Goal: Task Accomplishment & Management: Use online tool/utility

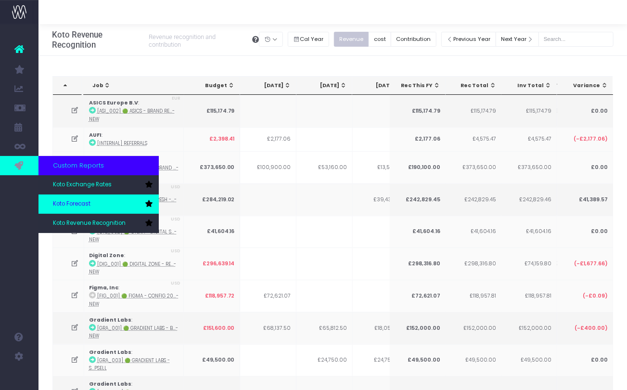
click at [74, 203] on span "Koto Forecast" at bounding box center [72, 204] width 38 height 9
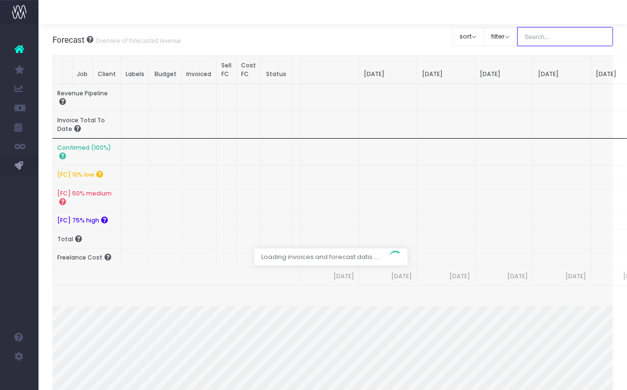
click at [560, 36] on input "text" at bounding box center [565, 36] width 96 height 19
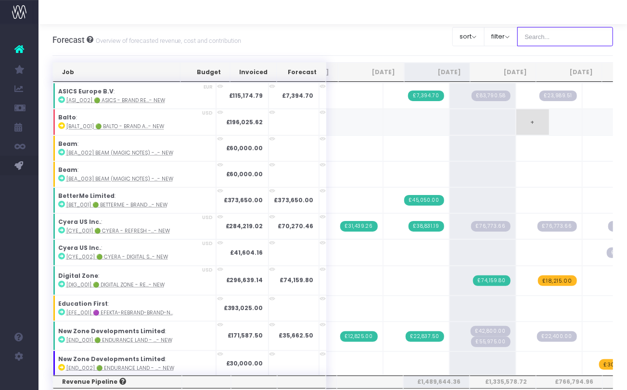
scroll to position [0, 92]
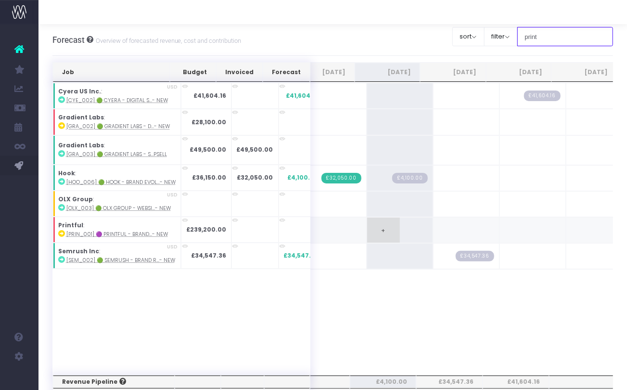
type input "print"
click at [367, 225] on span "+" at bounding box center [383, 229] width 33 height 25
click at [370, 226] on span "+" at bounding box center [383, 229] width 33 height 25
type input "15,000"
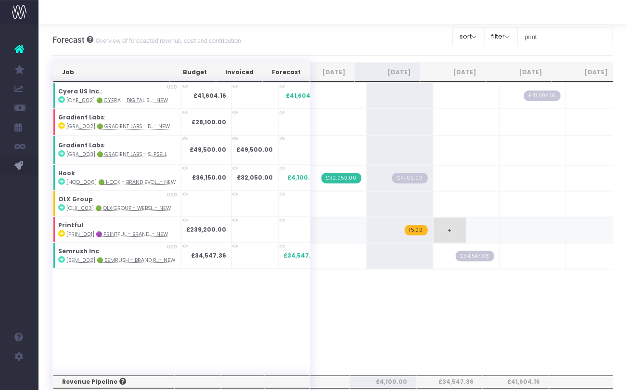
click at [448, 226] on div "Job Budget Invoiced Forecast Jun 25 Jul 25 Aug 25 Sep 25 Oct 25 Nov 25 Dec 25 J…" at bounding box center [332, 392] width 561 height 661
click at [399, 229] on span "£15.00" at bounding box center [413, 230] width 28 height 11
click at [391, 229] on input "15" at bounding box center [400, 230] width 56 height 19
type input "15000"
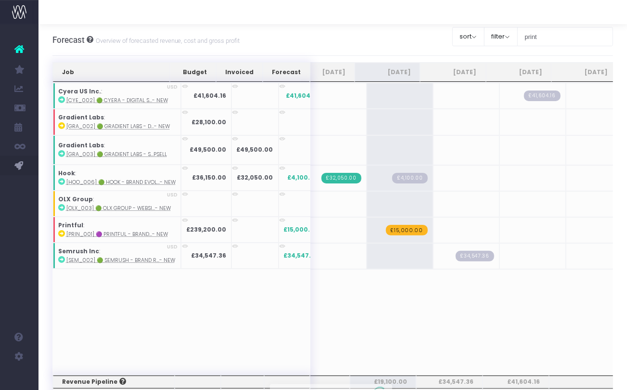
click at [438, 228] on div at bounding box center [332, 392] width 561 height 661
click at [439, 226] on span "+" at bounding box center [450, 229] width 33 height 25
type input "88000"
click at [511, 232] on div "Job Budget Invoiced Forecast Jun 25 Jul 25 Aug 25 Sep 25 Oct 25 Nov 25 Dec 25 J…" at bounding box center [332, 392] width 561 height 661
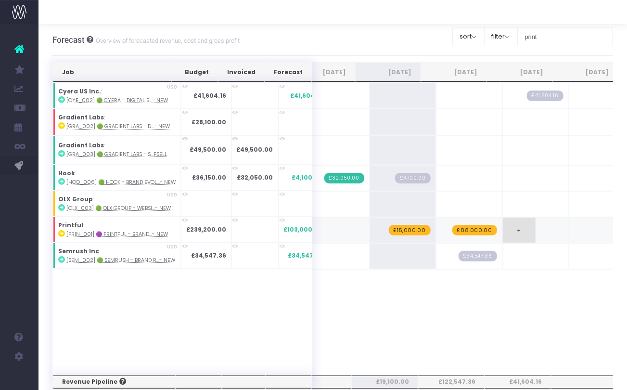
click at [503, 226] on span "+" at bounding box center [519, 229] width 33 height 25
type input "68000"
click at [562, 230] on div "Job Budget Invoiced Forecast Jun 25 Jul 25 Aug 25 Sep 25 Oct 25 Nov 25 Dec 25 J…" at bounding box center [332, 392] width 561 height 661
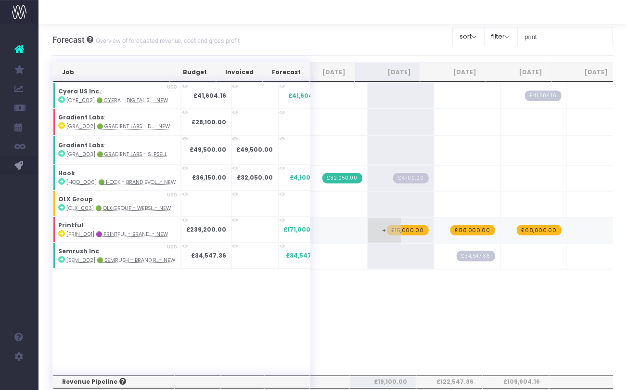
click at [387, 225] on span "£15,000.00" at bounding box center [408, 230] width 42 height 11
click at [386, 224] on input "15000" at bounding box center [401, 230] width 56 height 19
type input "30000"
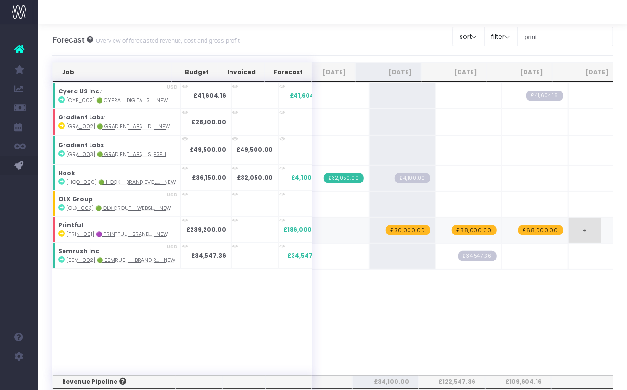
click at [569, 226] on span "+" at bounding box center [585, 229] width 33 height 25
type input "51000"
click at [586, 185] on div "Job Budget Invoiced Forecast Jun 25 Jul 25 Aug 25 Sep 25 Oct 25 Nov 25 Dec 25 J…" at bounding box center [332, 392] width 561 height 661
click at [589, 226] on span "£51,000.00" at bounding box center [610, 230] width 42 height 11
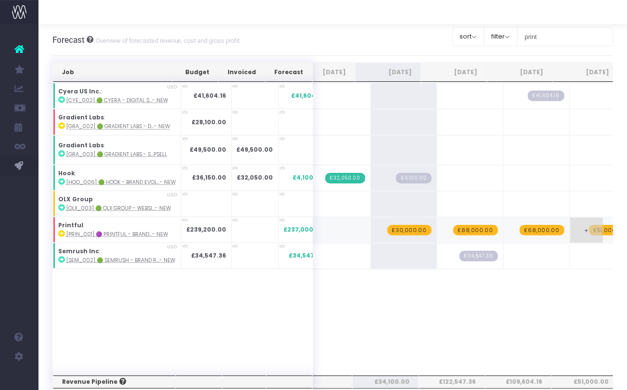
click at [589, 226] on span "£51,000.00" at bounding box center [610, 230] width 42 height 11
click at [575, 228] on input "51000" at bounding box center [603, 230] width 56 height 19
type input "53000"
click at [547, 39] on input "print" at bounding box center [565, 36] width 96 height 19
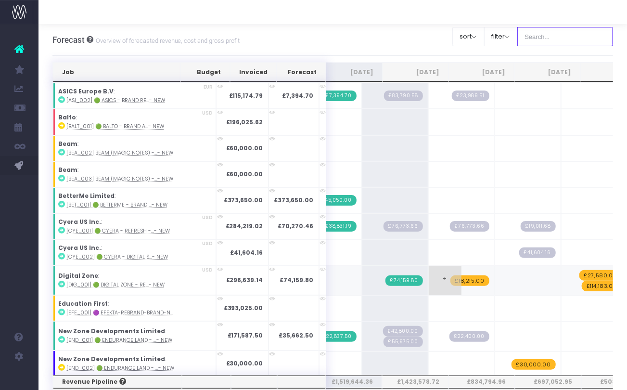
scroll to position [0, 104]
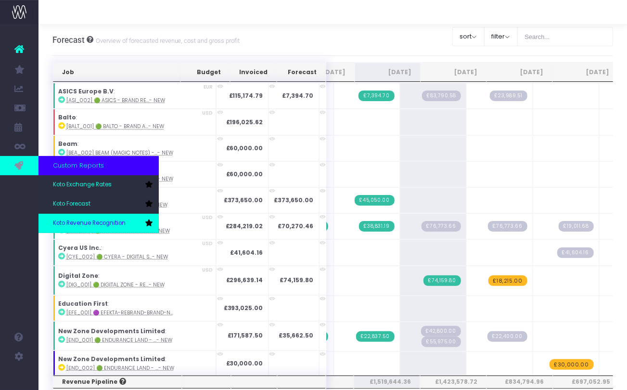
click at [72, 220] on span "Koto Revenue Recognition" at bounding box center [89, 223] width 73 height 9
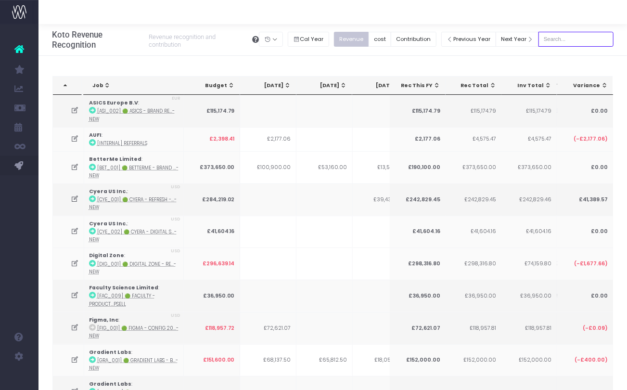
click at [566, 35] on input "text" at bounding box center [575, 39] width 75 height 15
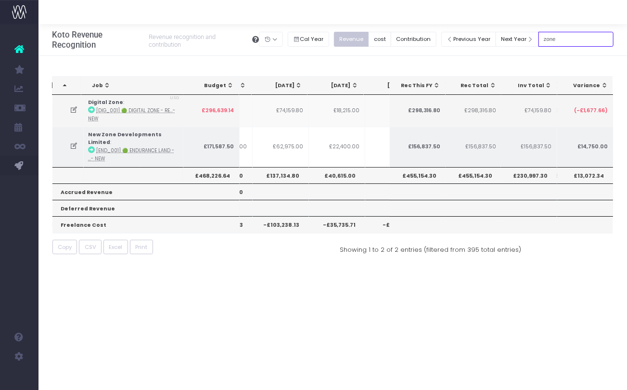
scroll to position [0, 218]
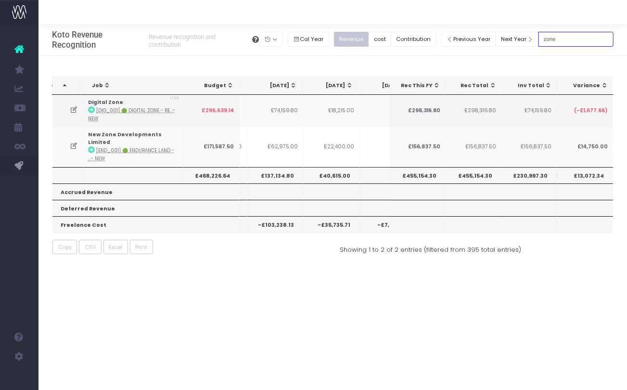
type input "zone"
